Goal: Task Accomplishment & Management: Manage account settings

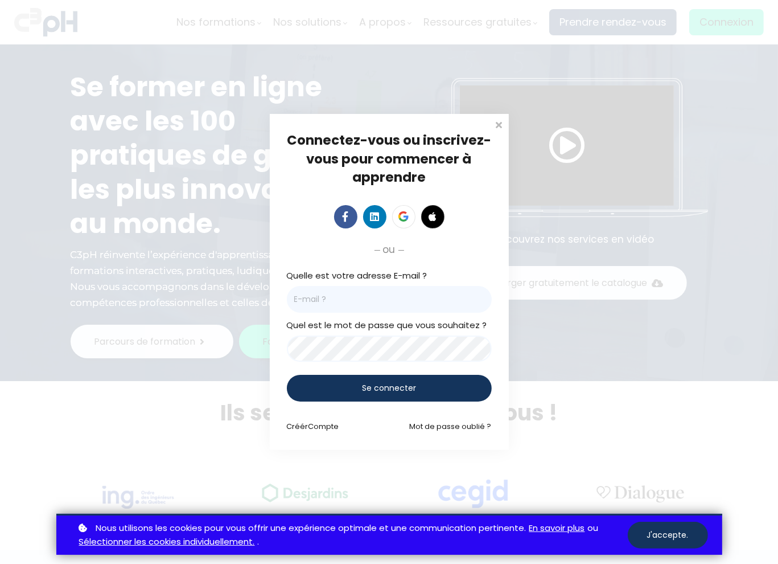
drag, startPoint x: 0, startPoint y: 0, endPoint x: 399, endPoint y: 306, distance: 502.9
click at [399, 306] on input "email" at bounding box center [389, 299] width 205 height 27
click at [370, 292] on input "email" at bounding box center [389, 299] width 205 height 27
paste input "claudine.fortin@burtonmill.com"
type input "claudine.fortin@burtonmill.com"
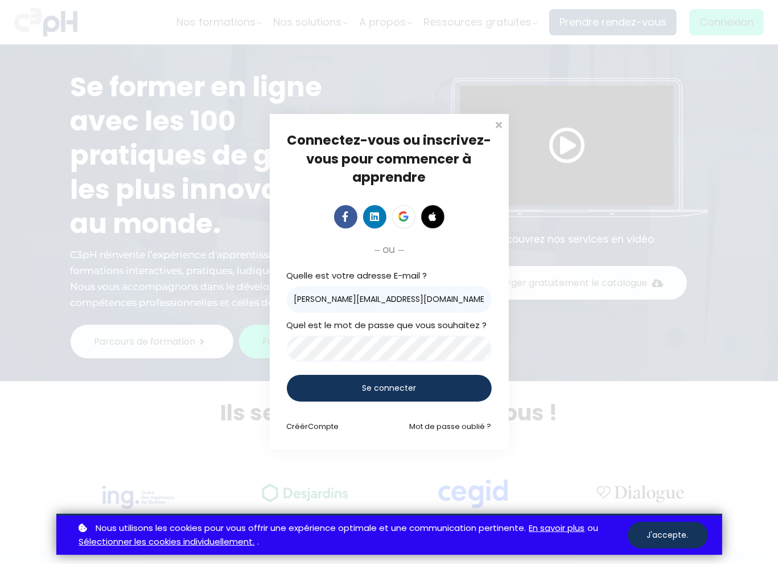
click at [378, 385] on span "Se connecter" at bounding box center [389, 388] width 54 height 12
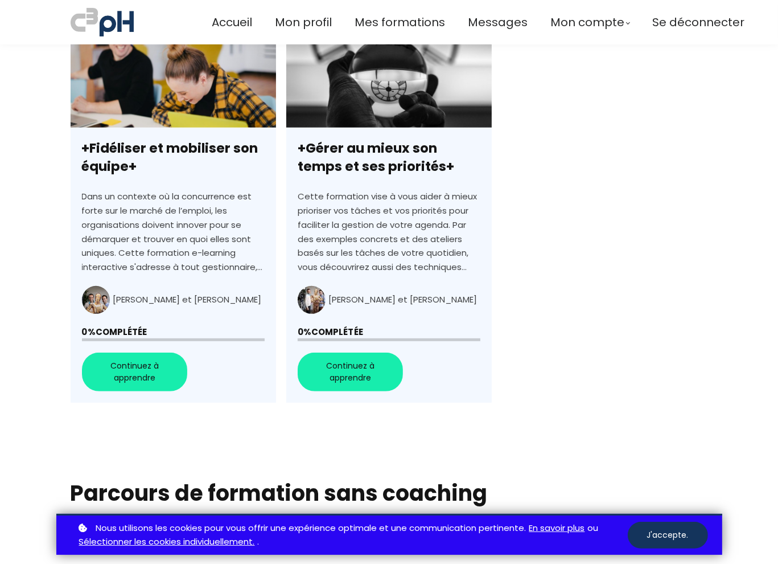
scroll to position [456, 0]
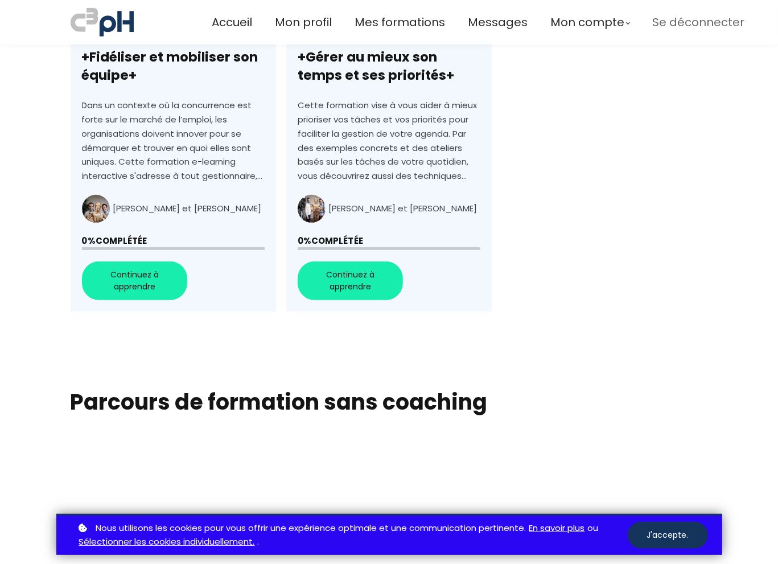
click at [682, 28] on span "Se déconnecter" at bounding box center [699, 22] width 92 height 19
